Goal: Transaction & Acquisition: Purchase product/service

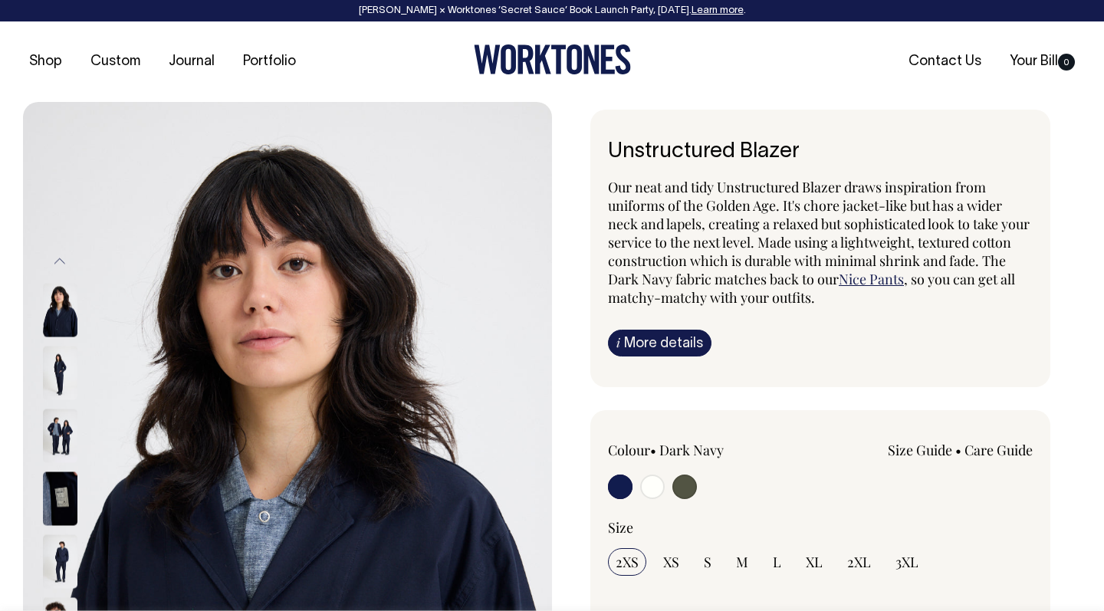
click at [53, 425] on img at bounding box center [60, 436] width 34 height 54
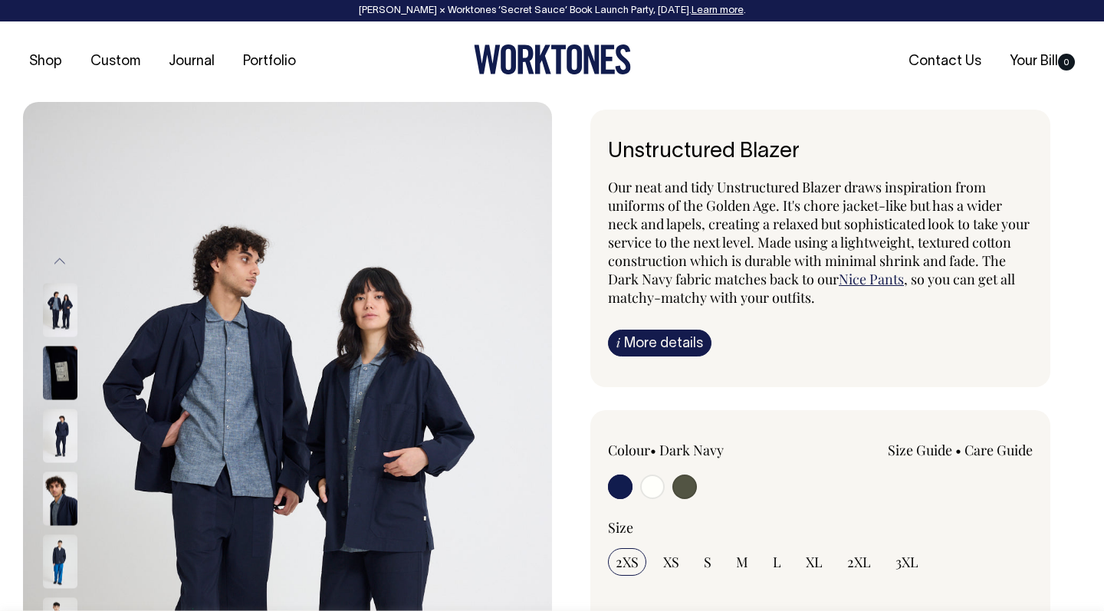
click at [61, 504] on img at bounding box center [60, 499] width 34 height 54
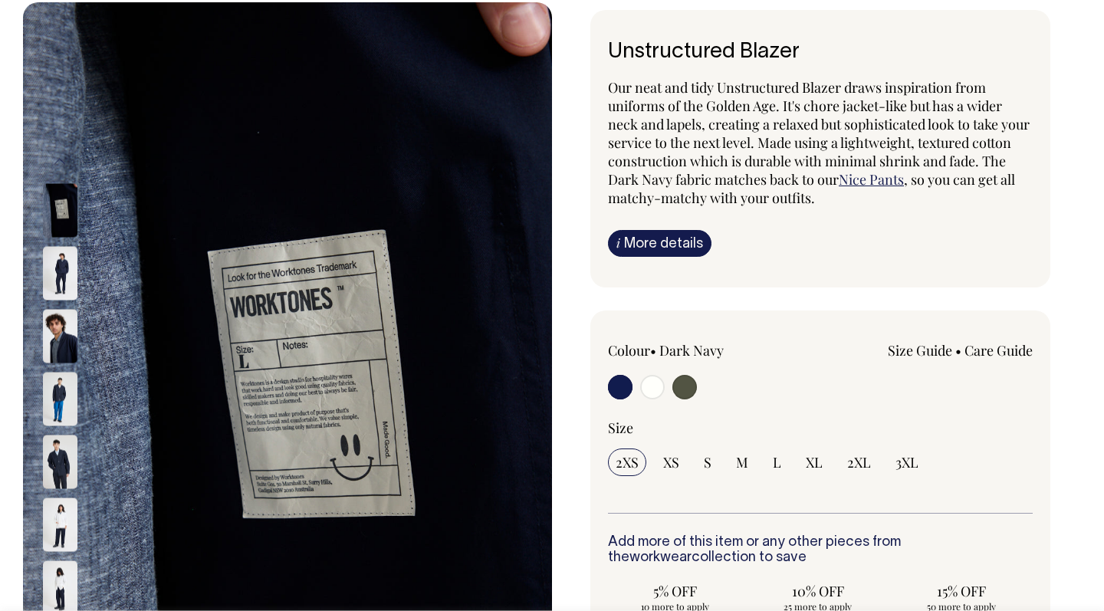
scroll to position [99, 0]
click at [50, 385] on img at bounding box center [60, 400] width 34 height 54
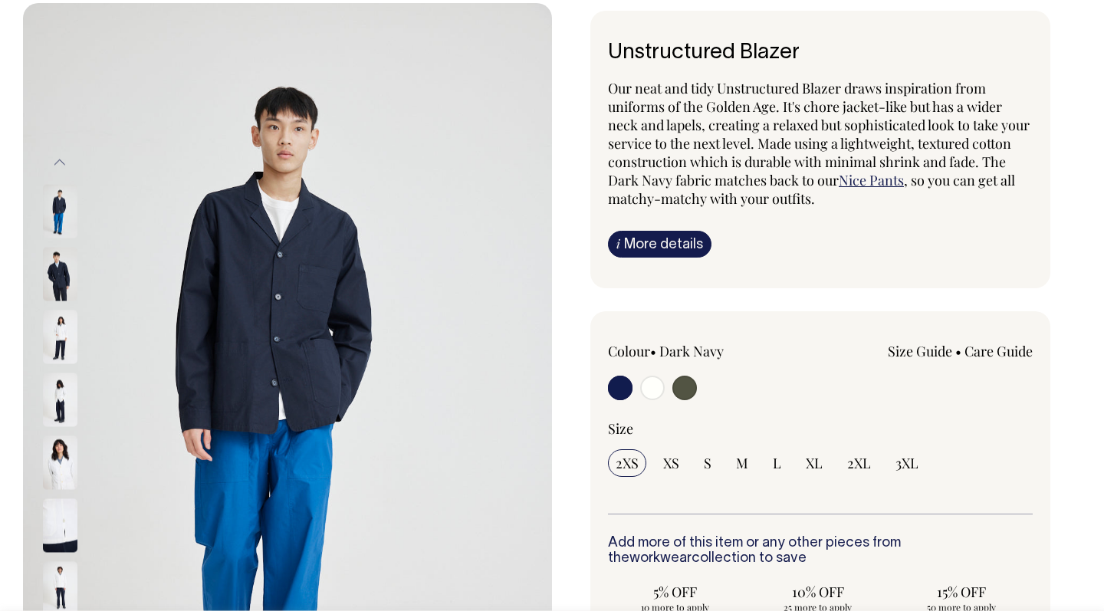
click at [60, 410] on img at bounding box center [60, 400] width 34 height 54
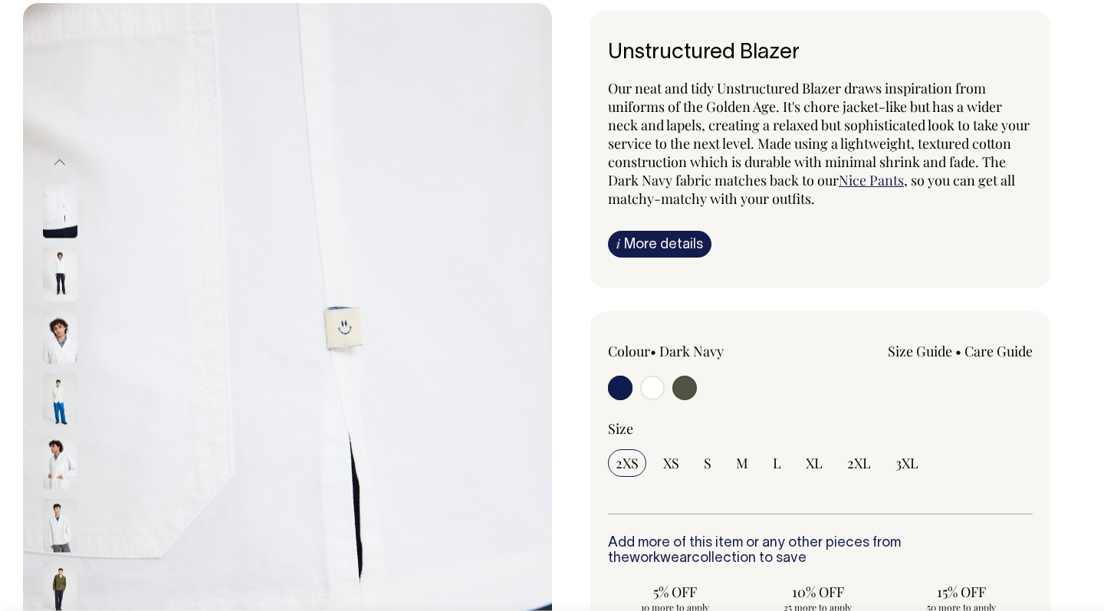
click at [64, 477] on img at bounding box center [60, 463] width 34 height 54
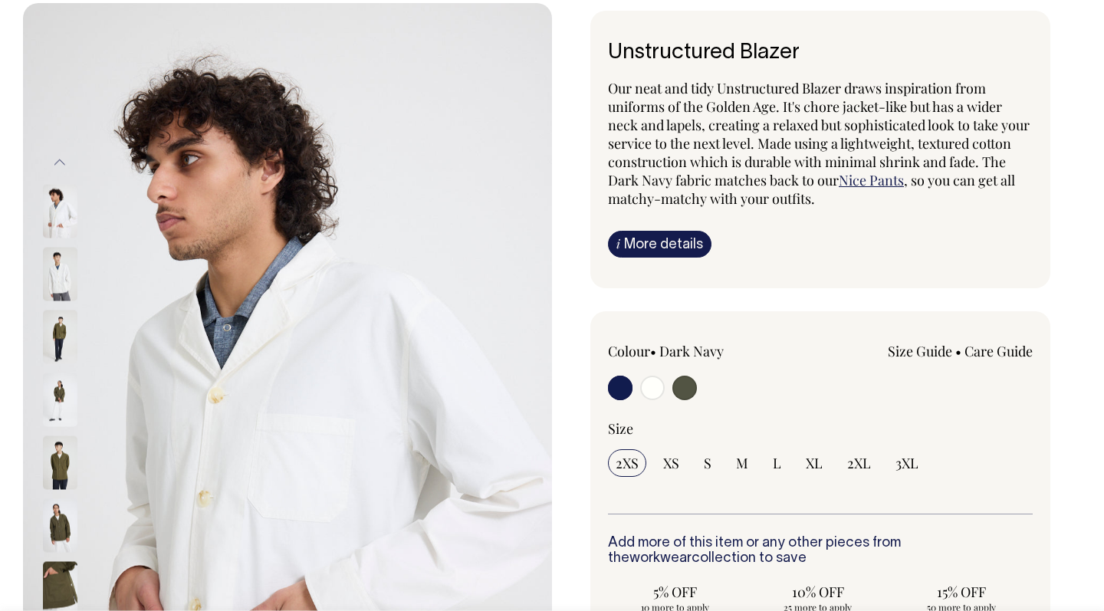
click at [63, 462] on img at bounding box center [60, 463] width 34 height 54
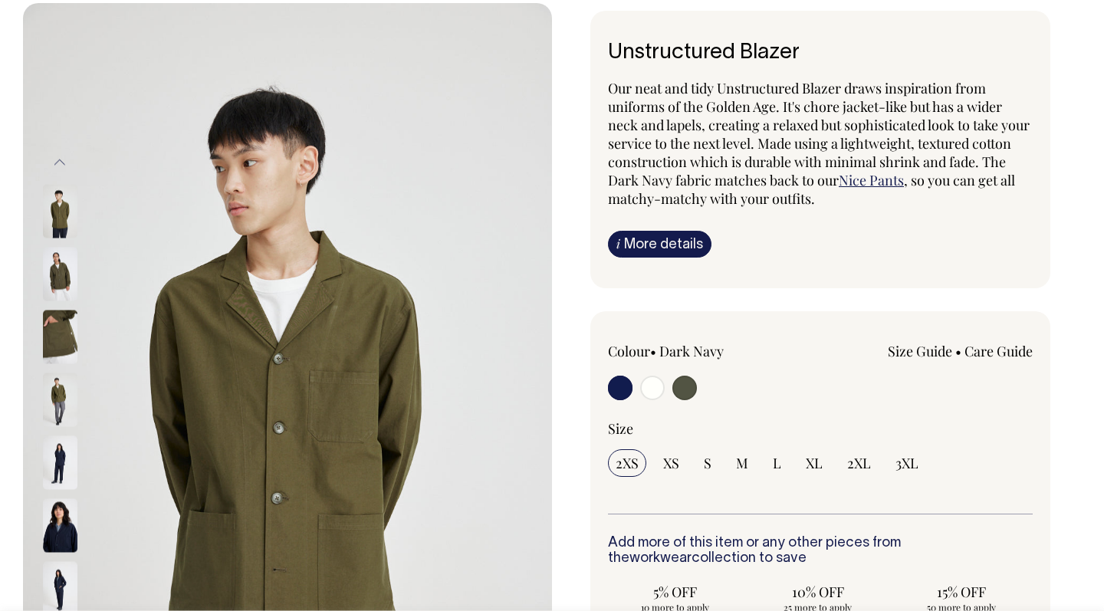
click at [62, 516] on img at bounding box center [60, 526] width 34 height 54
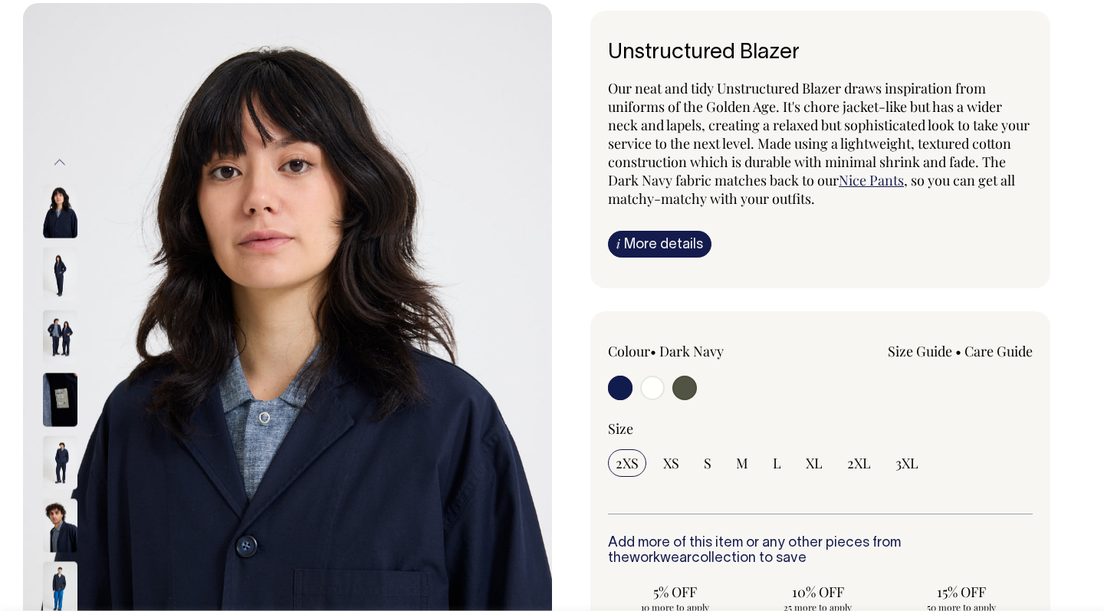
click at [61, 543] on img at bounding box center [60, 526] width 34 height 54
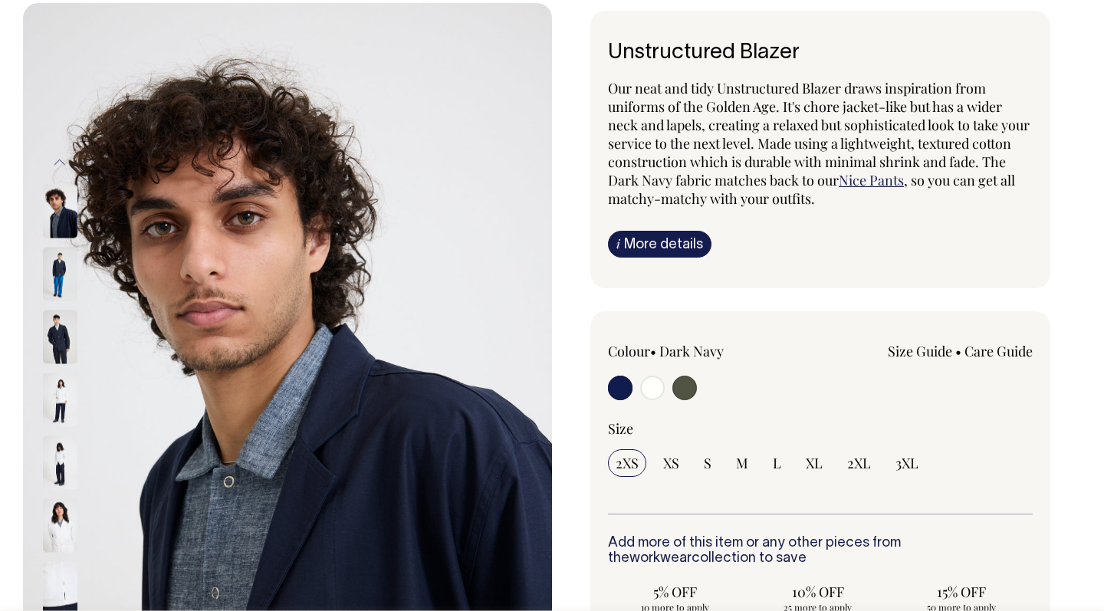
click at [57, 356] on img at bounding box center [60, 337] width 34 height 54
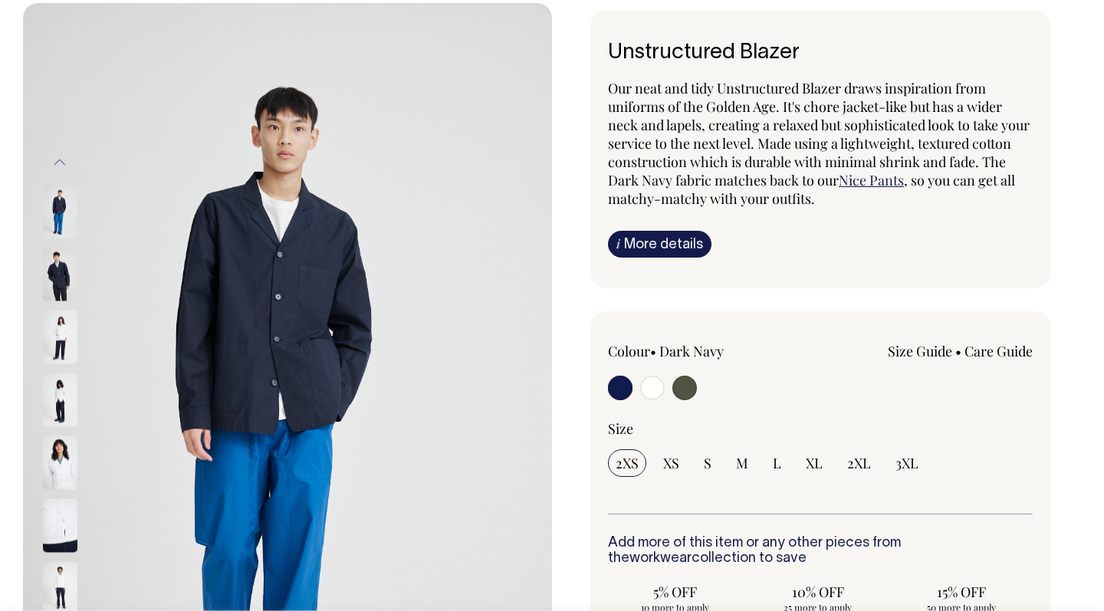
click at [65, 251] on img at bounding box center [60, 275] width 34 height 54
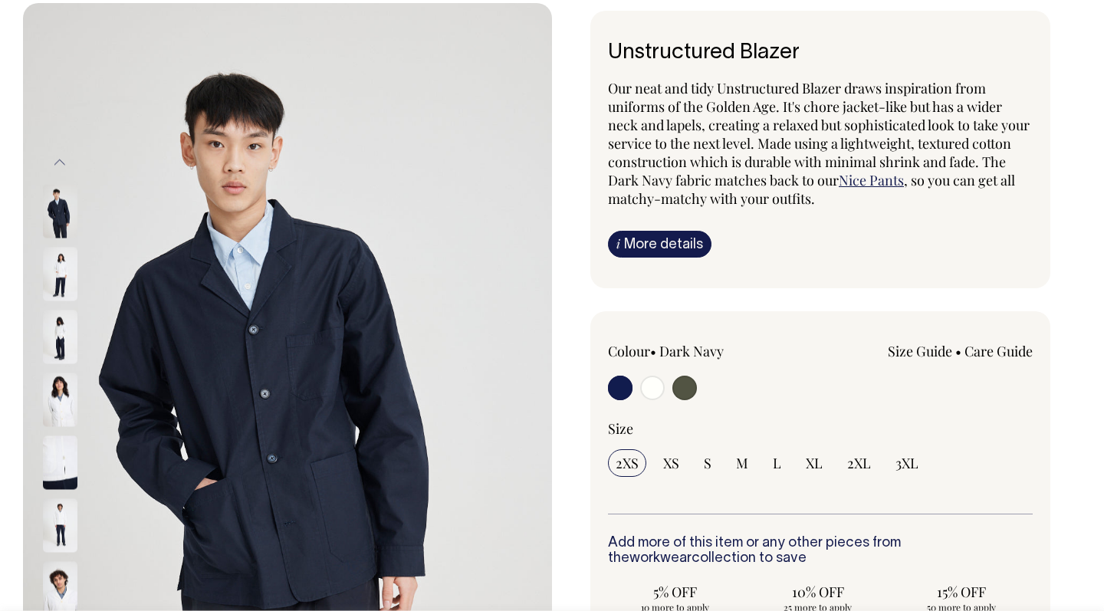
click at [54, 212] on img at bounding box center [60, 212] width 34 height 54
